Goal: Task Accomplishment & Management: Manage account settings

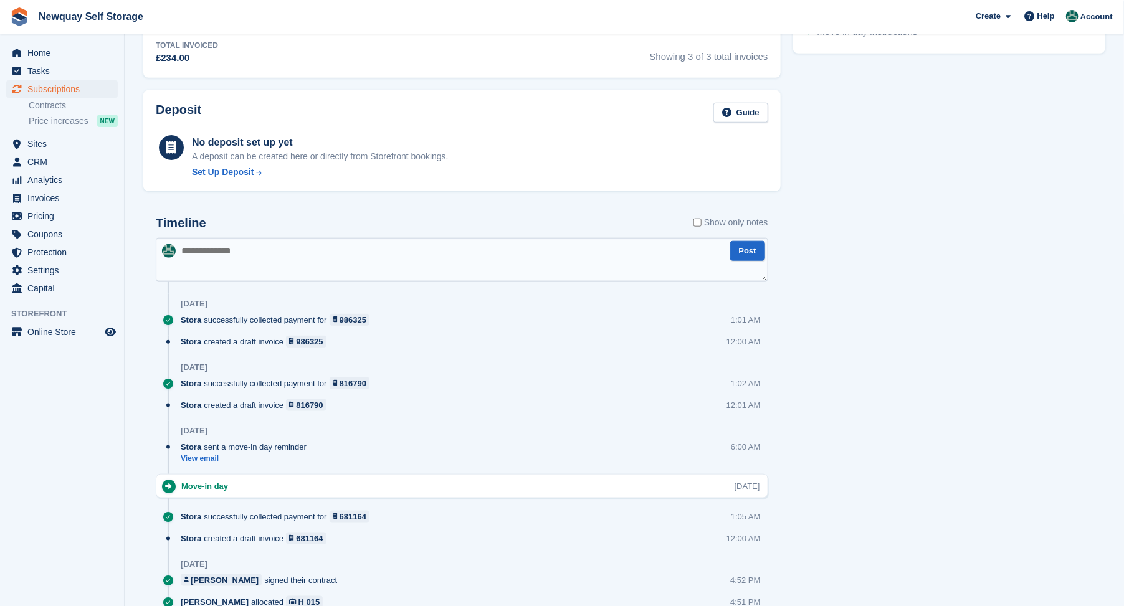
scroll to position [623, 0]
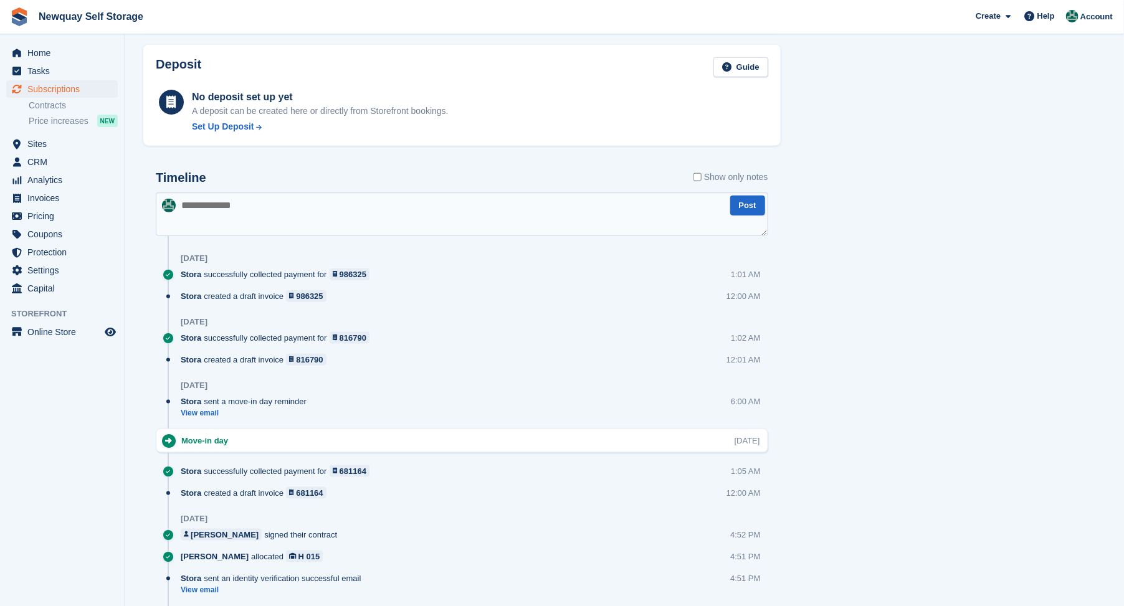
click at [216, 206] on textarea at bounding box center [462, 215] width 613 height 44
type textarea "**********"
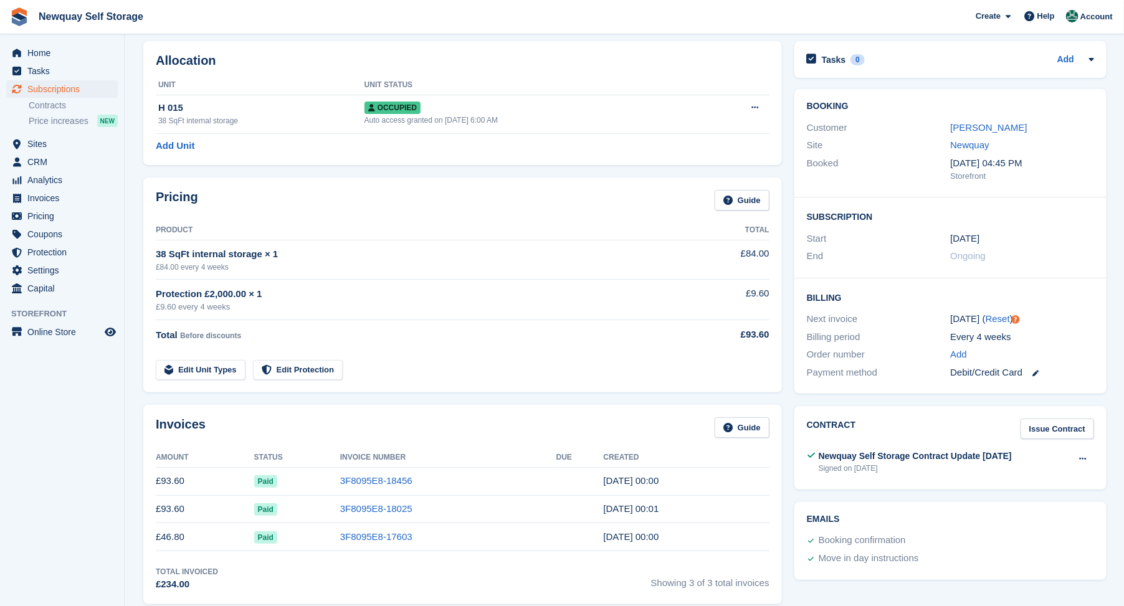
scroll to position [0, 0]
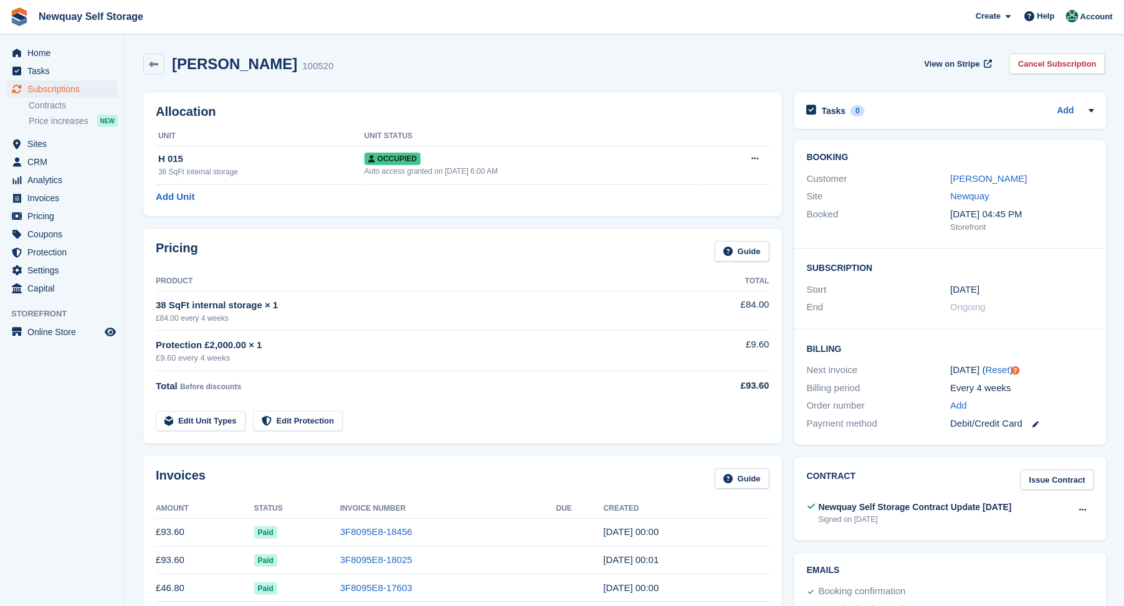
click at [1047, 60] on link "Cancel Subscription" at bounding box center [1058, 64] width 96 height 21
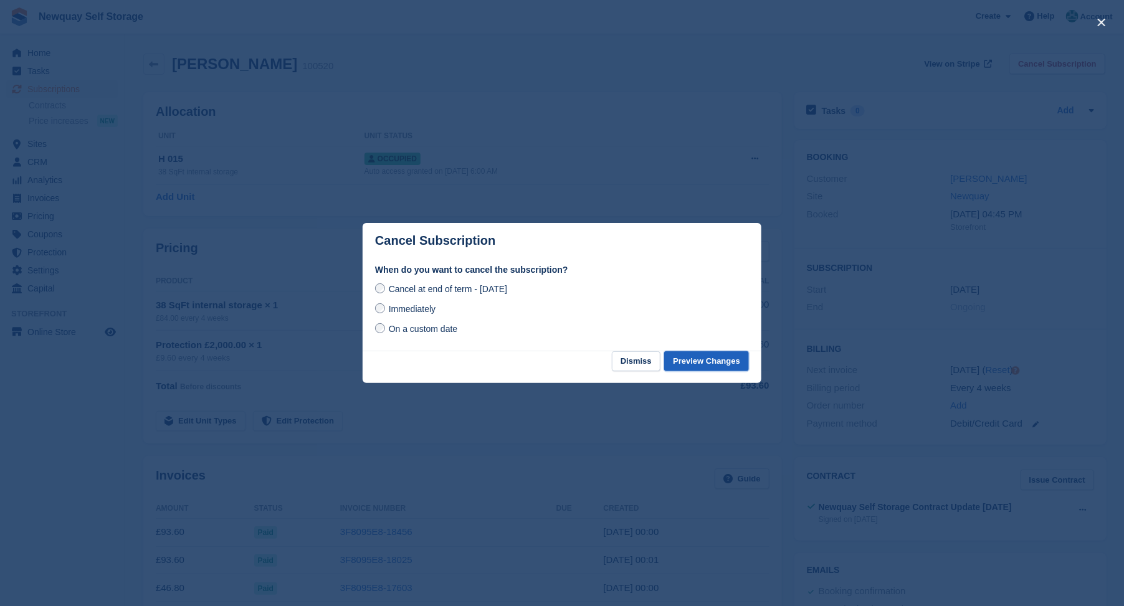
click at [686, 364] on button "Preview Changes" at bounding box center [706, 362] width 85 height 21
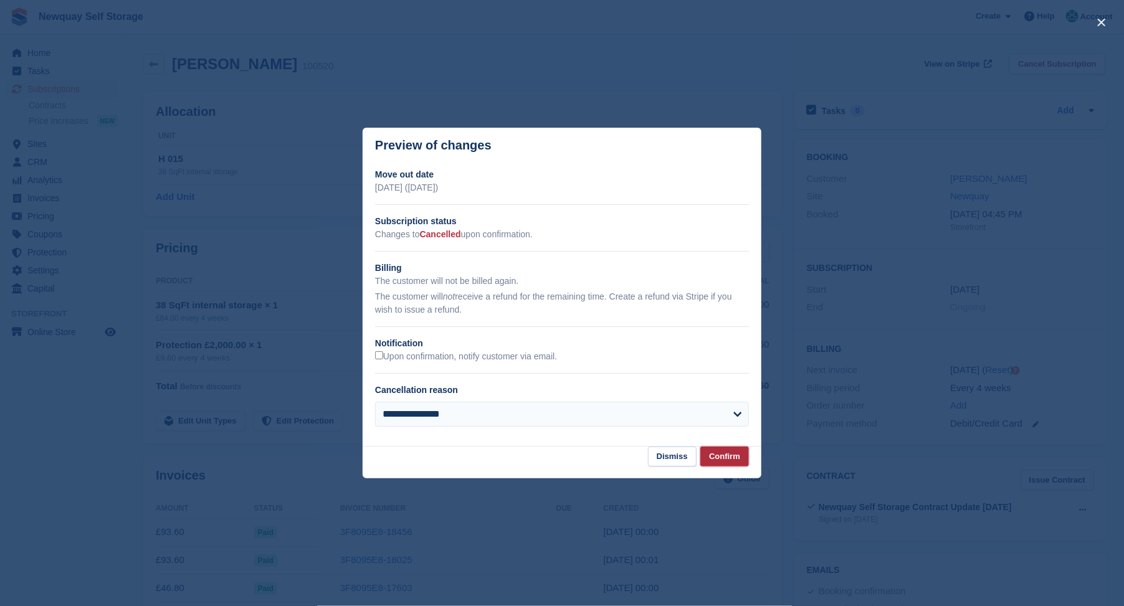
click at [722, 454] on button "Confirm" at bounding box center [725, 457] width 49 height 21
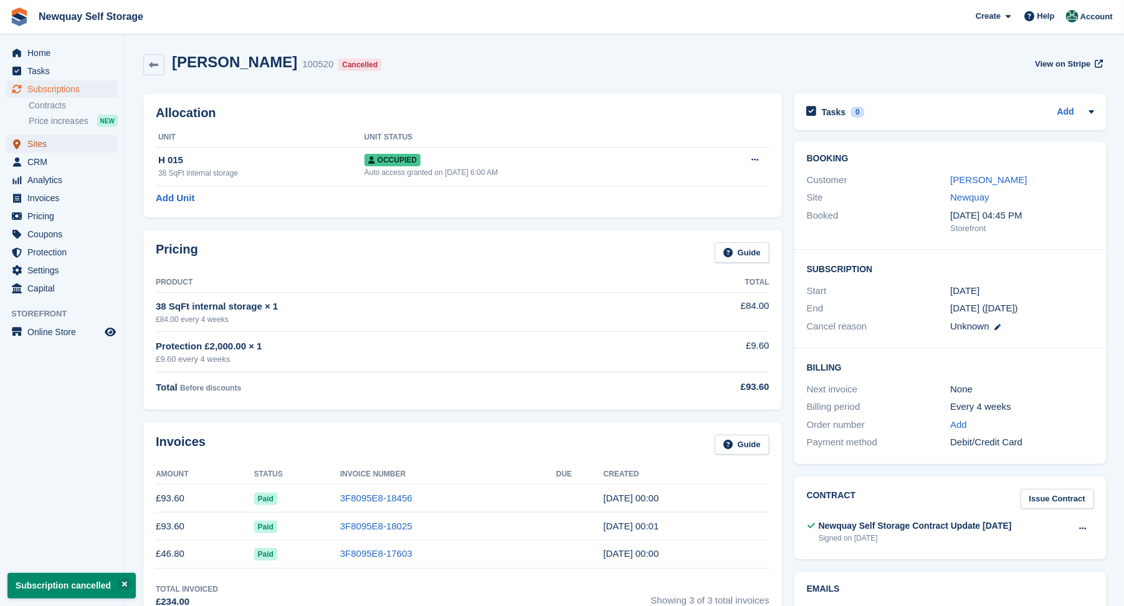
click at [39, 146] on span "Sites" at bounding box center [64, 143] width 75 height 17
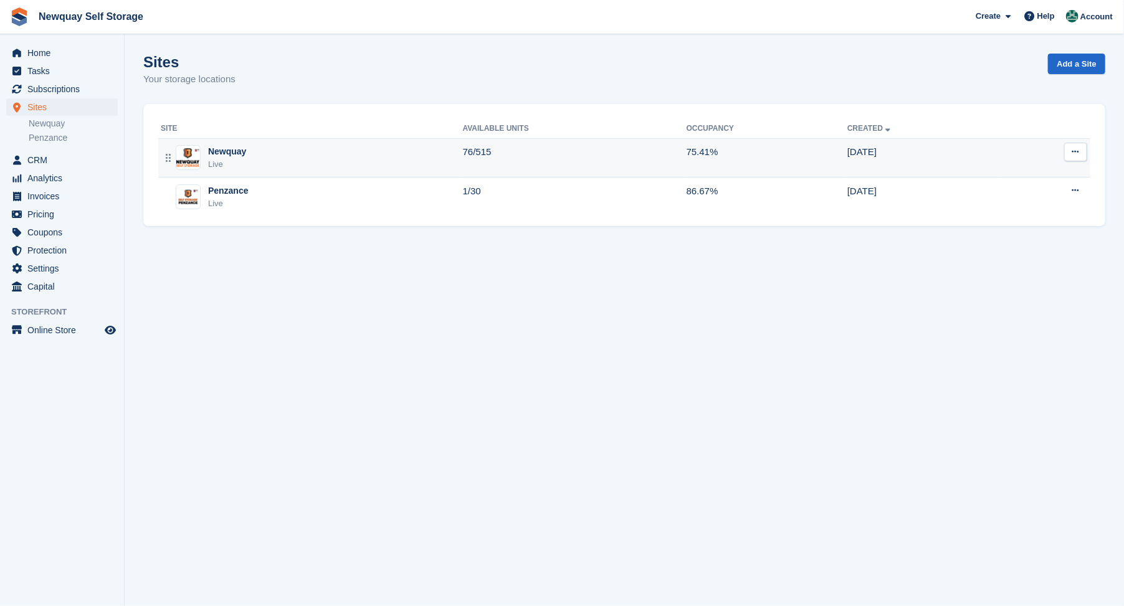
click at [213, 152] on div "Newquay" at bounding box center [227, 151] width 38 height 13
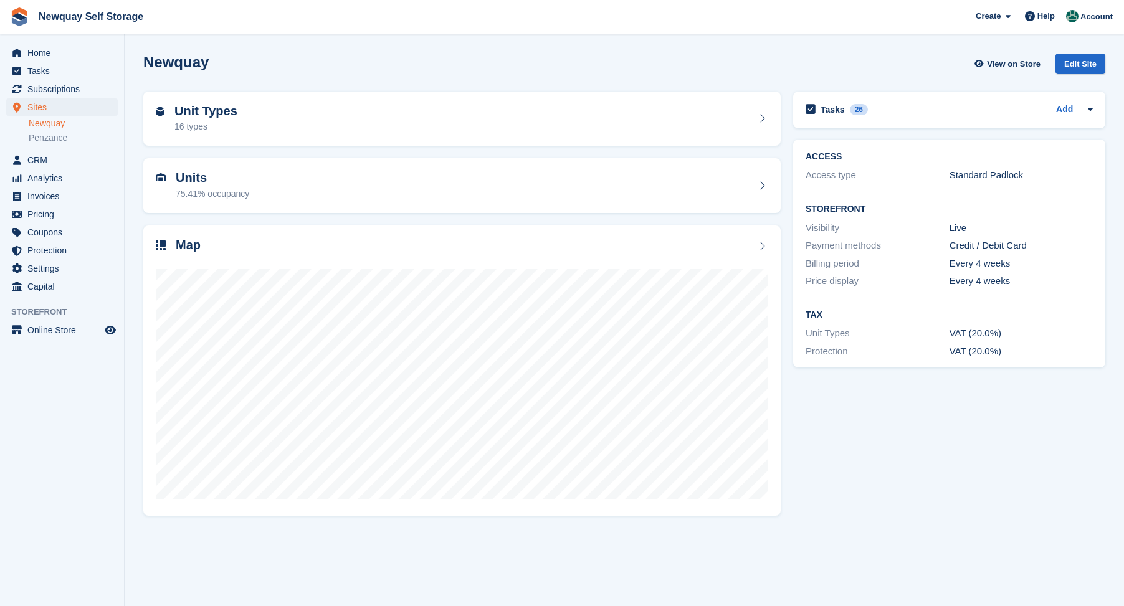
click at [189, 246] on h2 "Map" at bounding box center [188, 245] width 25 height 14
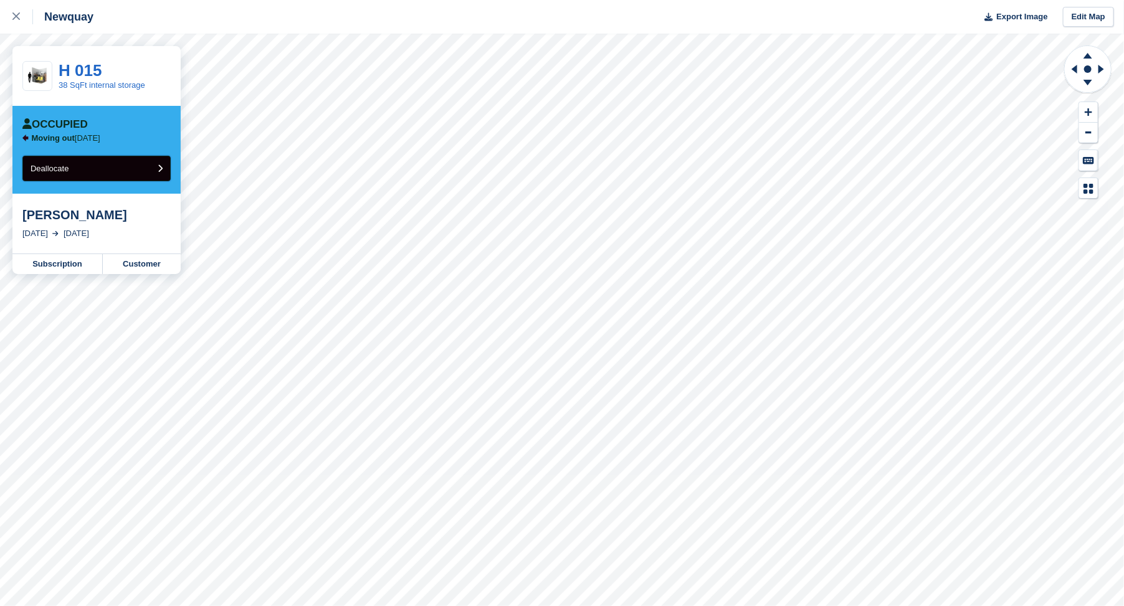
click at [59, 170] on span "Deallocate" at bounding box center [50, 168] width 38 height 9
